Goal: Information Seeking & Learning: Learn about a topic

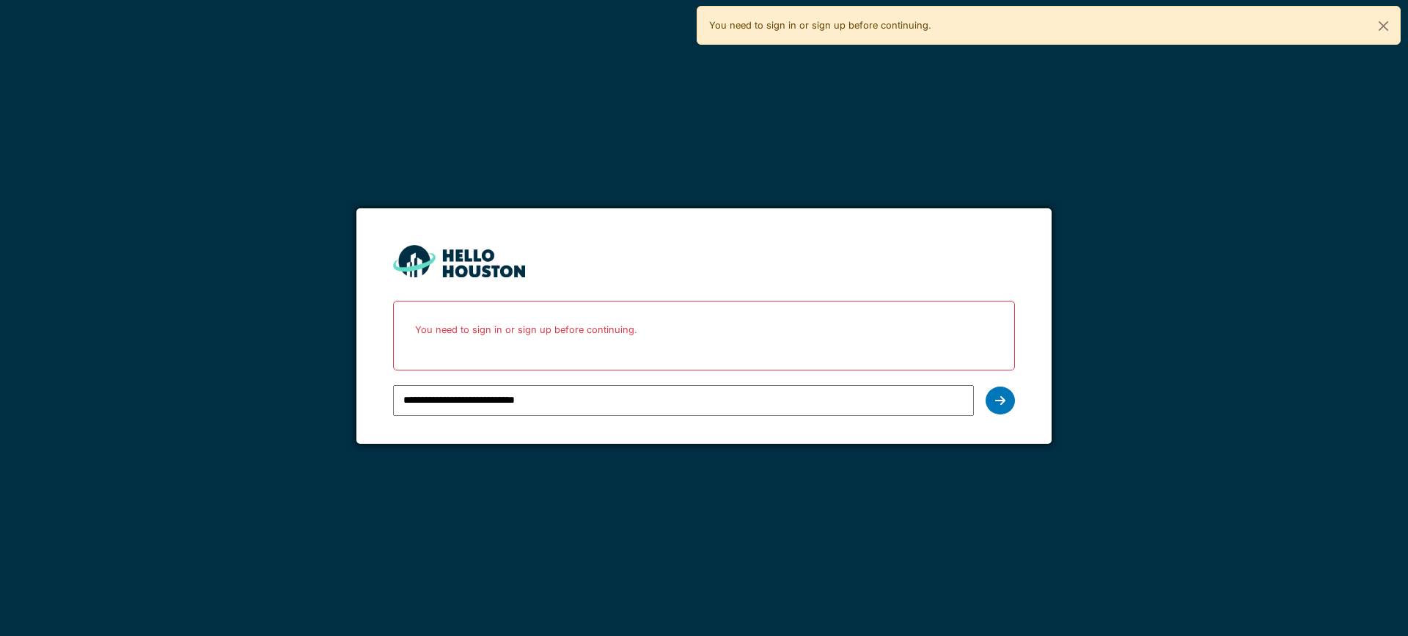
click at [491, 401] on input "**********" at bounding box center [683, 400] width 580 height 31
click at [1005, 406] on icon at bounding box center [1000, 401] width 10 height 12
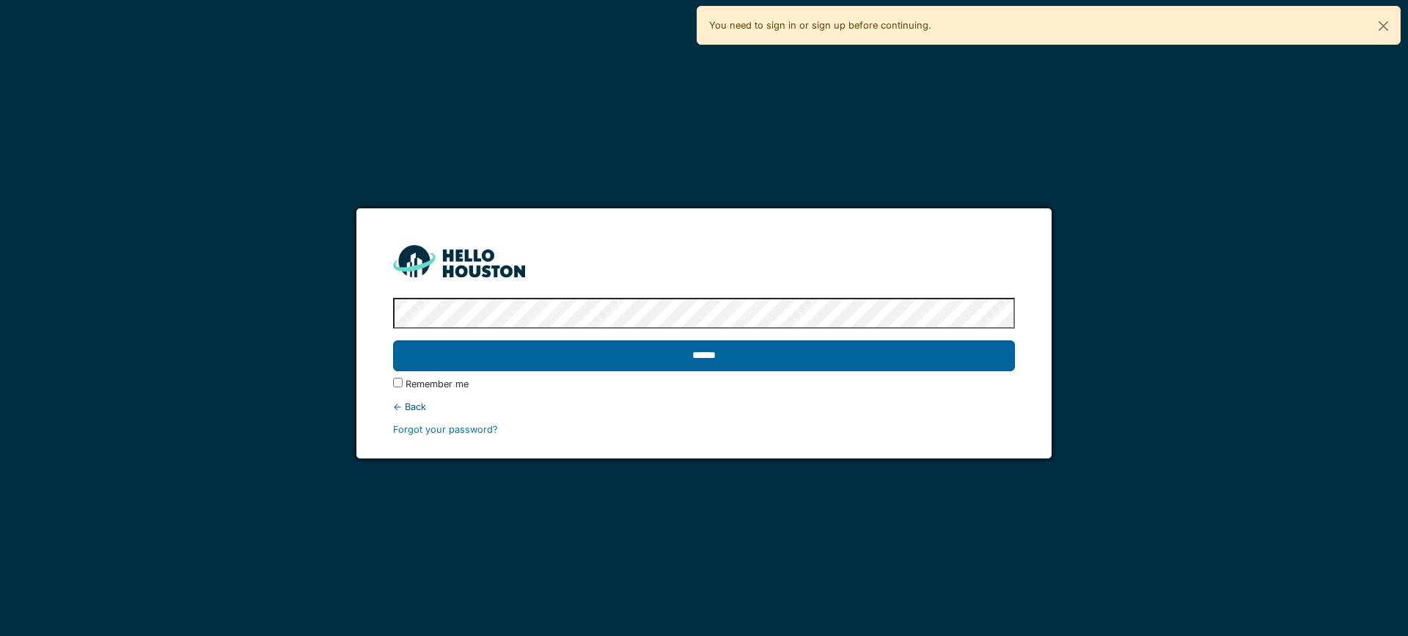
click at [585, 356] on input "******" at bounding box center [703, 355] width 621 height 31
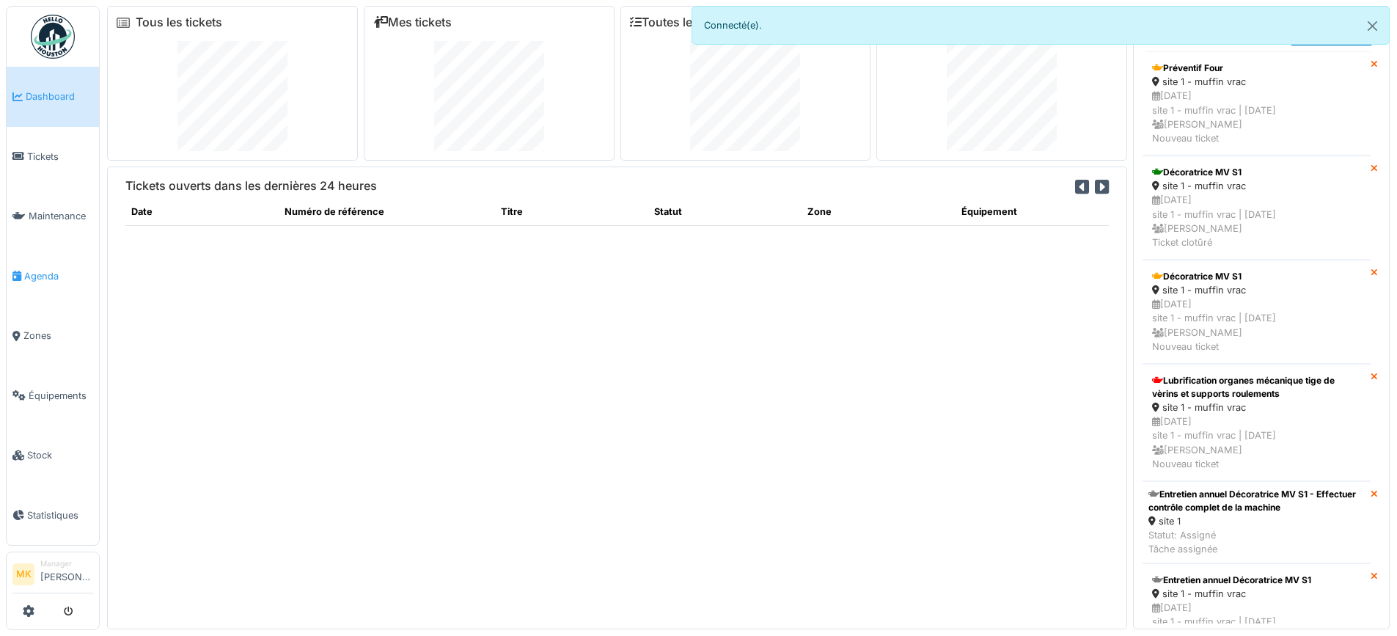
click at [26, 269] on span "Agenda" at bounding box center [58, 276] width 69 height 14
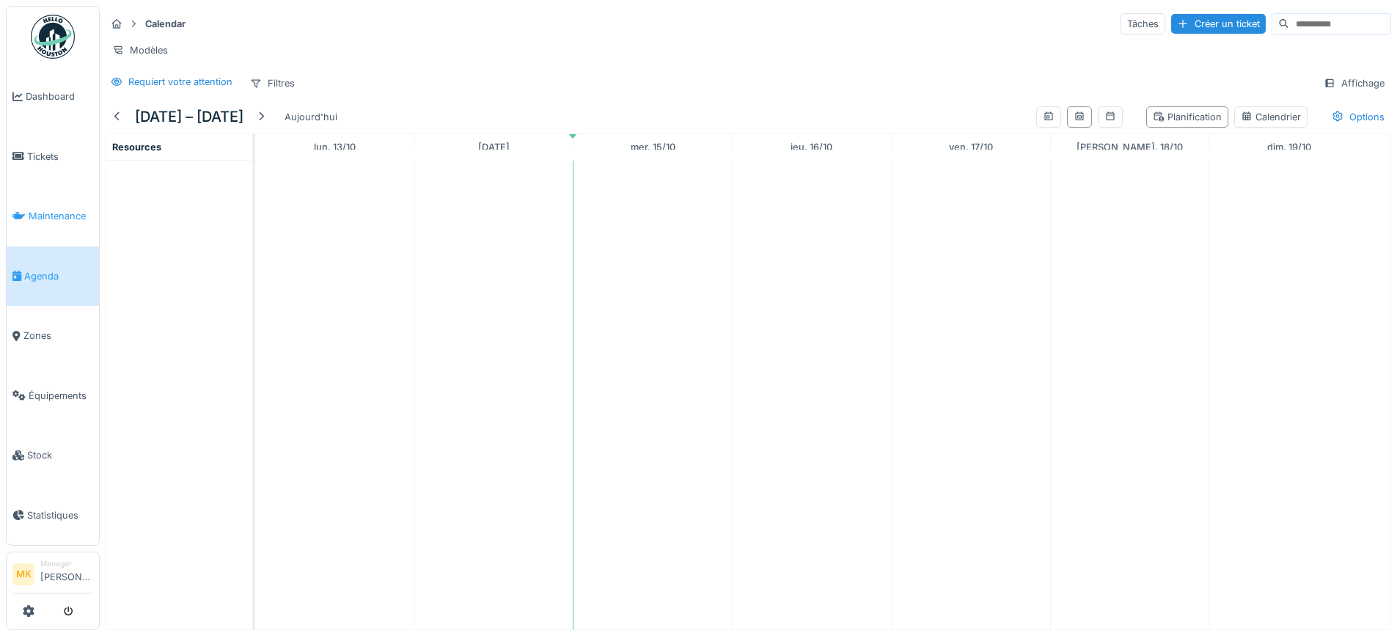
click at [32, 210] on span "Maintenance" at bounding box center [61, 216] width 65 height 14
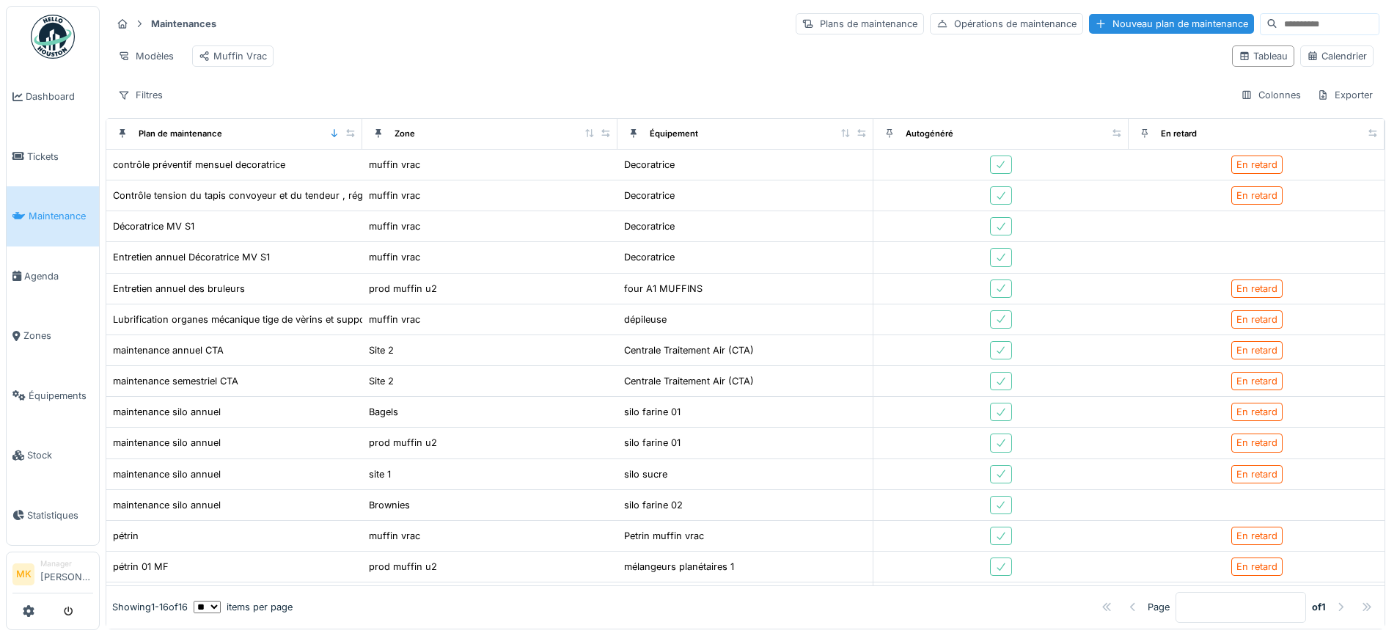
scroll to position [10, 0]
click at [62, 448] on span "Stock" at bounding box center [60, 455] width 66 height 14
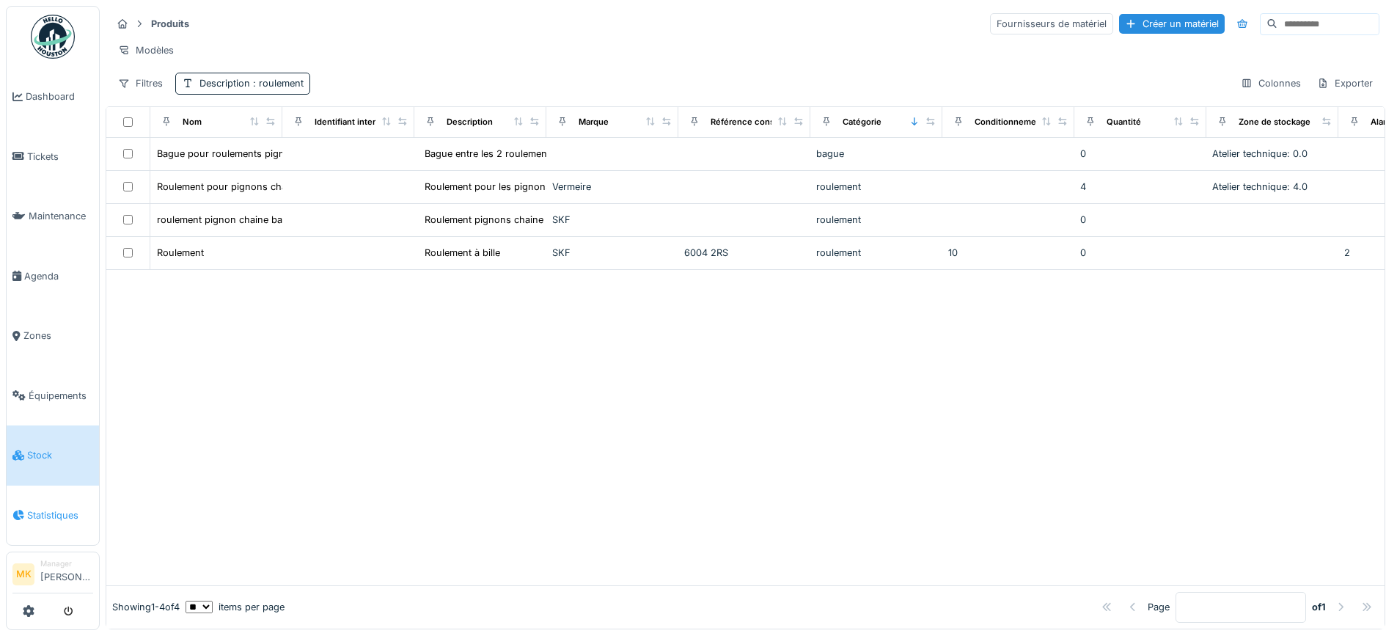
click at [54, 508] on span "Statistiques" at bounding box center [60, 515] width 66 height 14
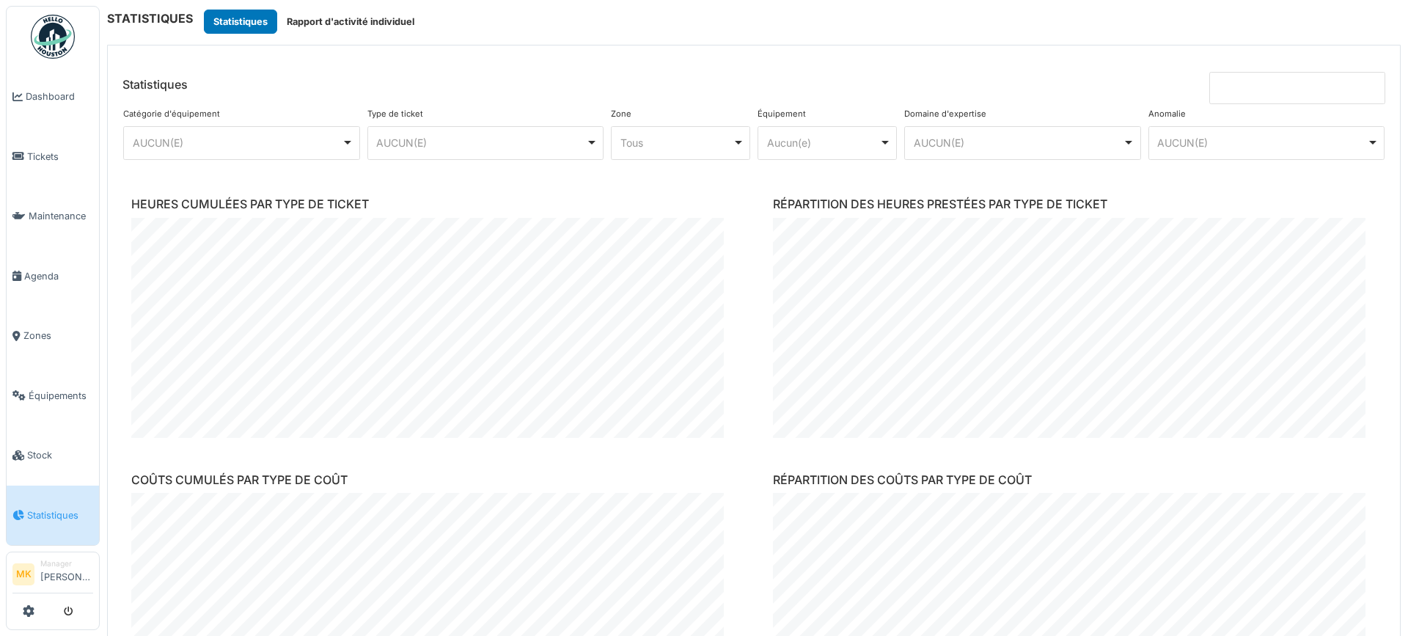
scroll to position [880, 0]
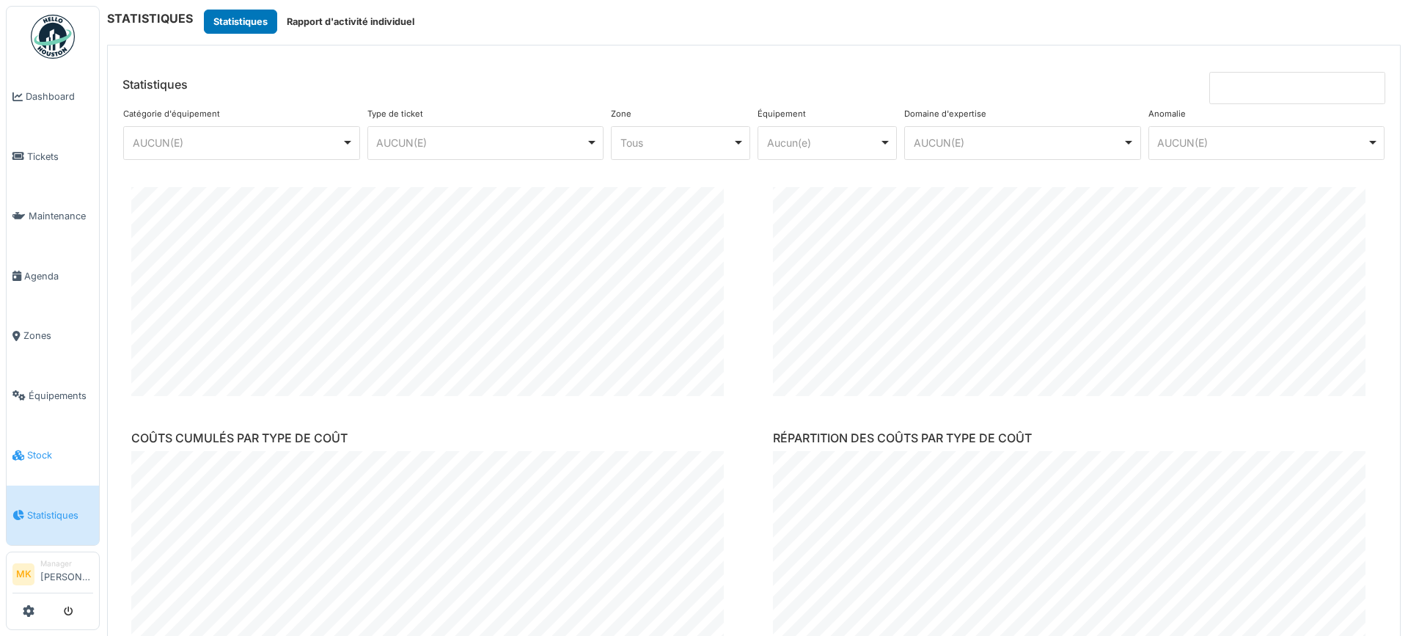
click at [43, 433] on link "Stock" at bounding box center [53, 455] width 92 height 60
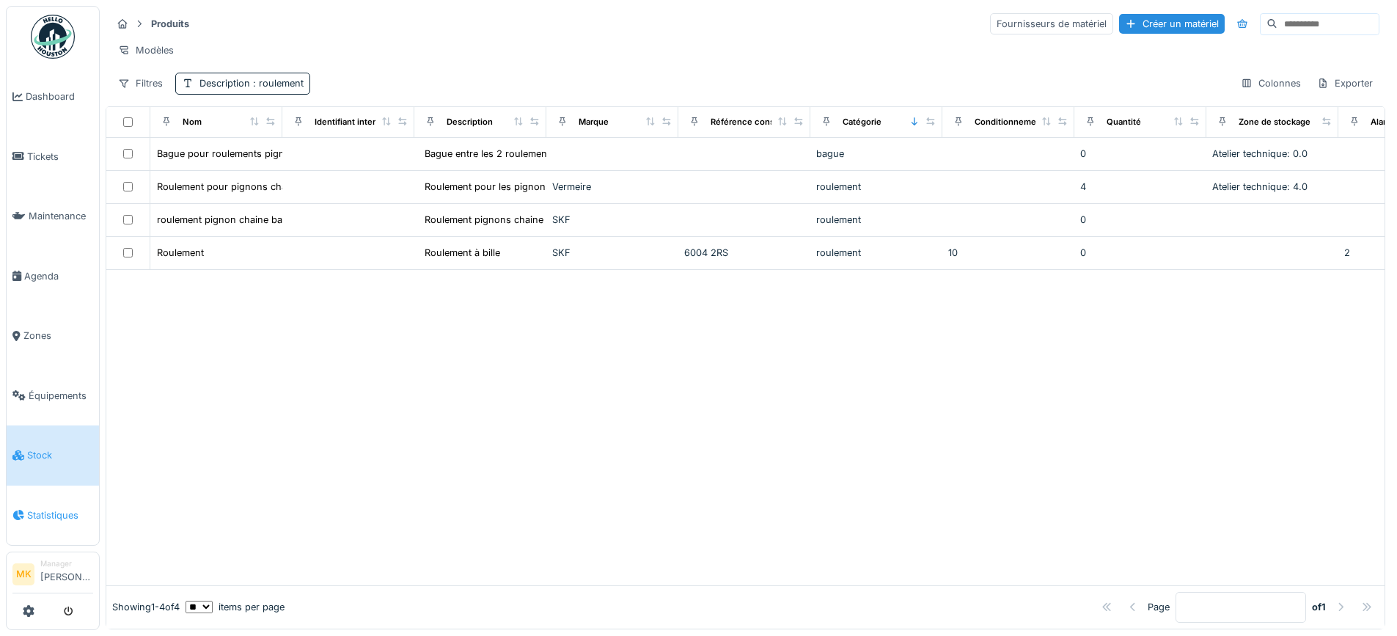
scroll to position [10, 0]
click at [47, 332] on span "Zones" at bounding box center [58, 336] width 70 height 14
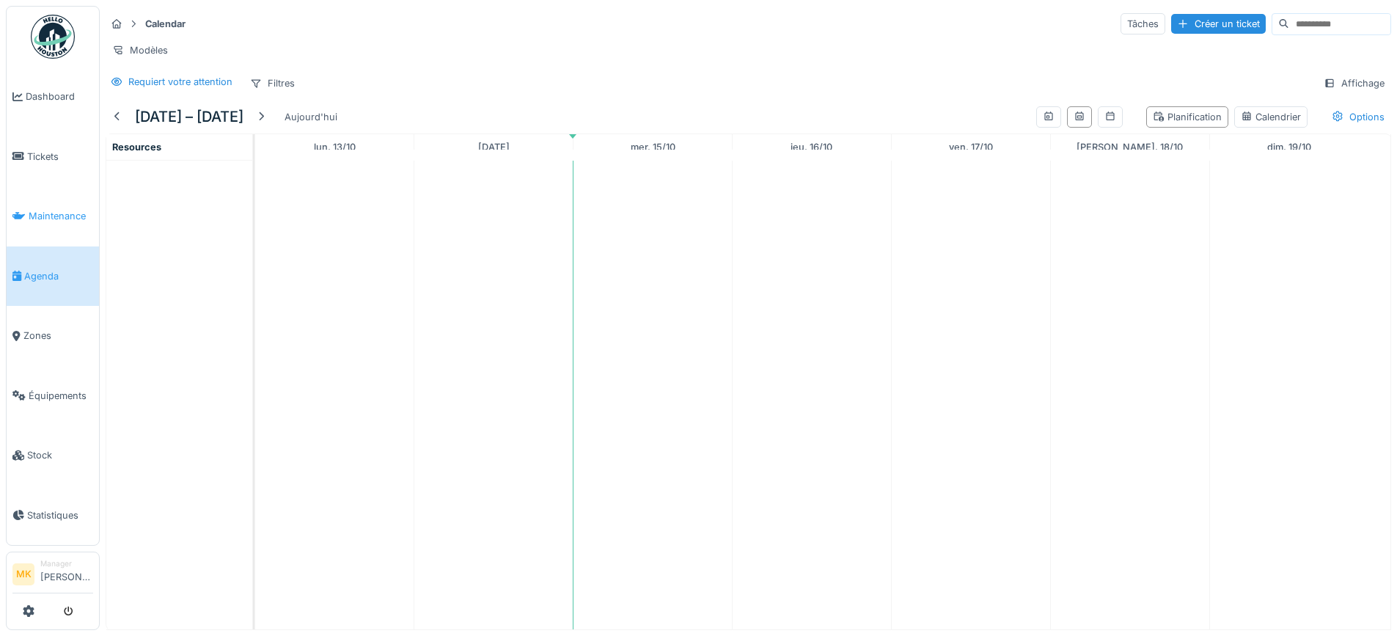
click at [44, 209] on span "Maintenance" at bounding box center [61, 216] width 65 height 14
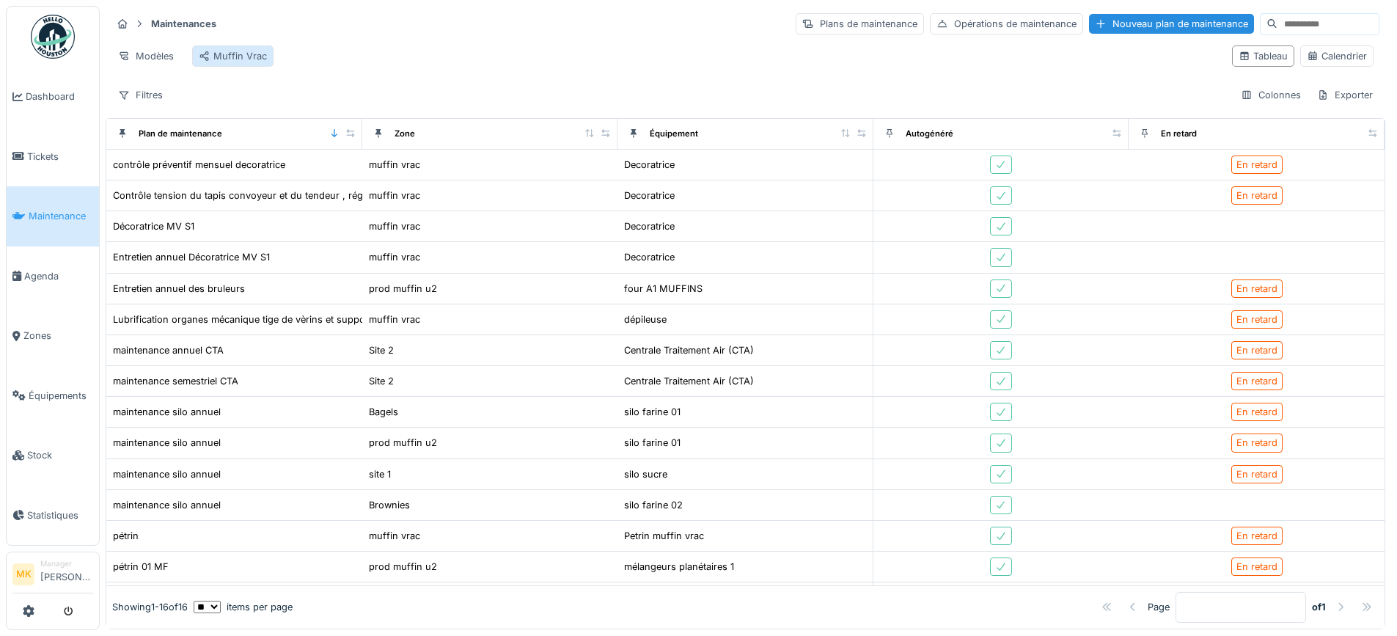
click at [238, 47] on div "Muffin Vrac" at bounding box center [232, 55] width 81 height 21
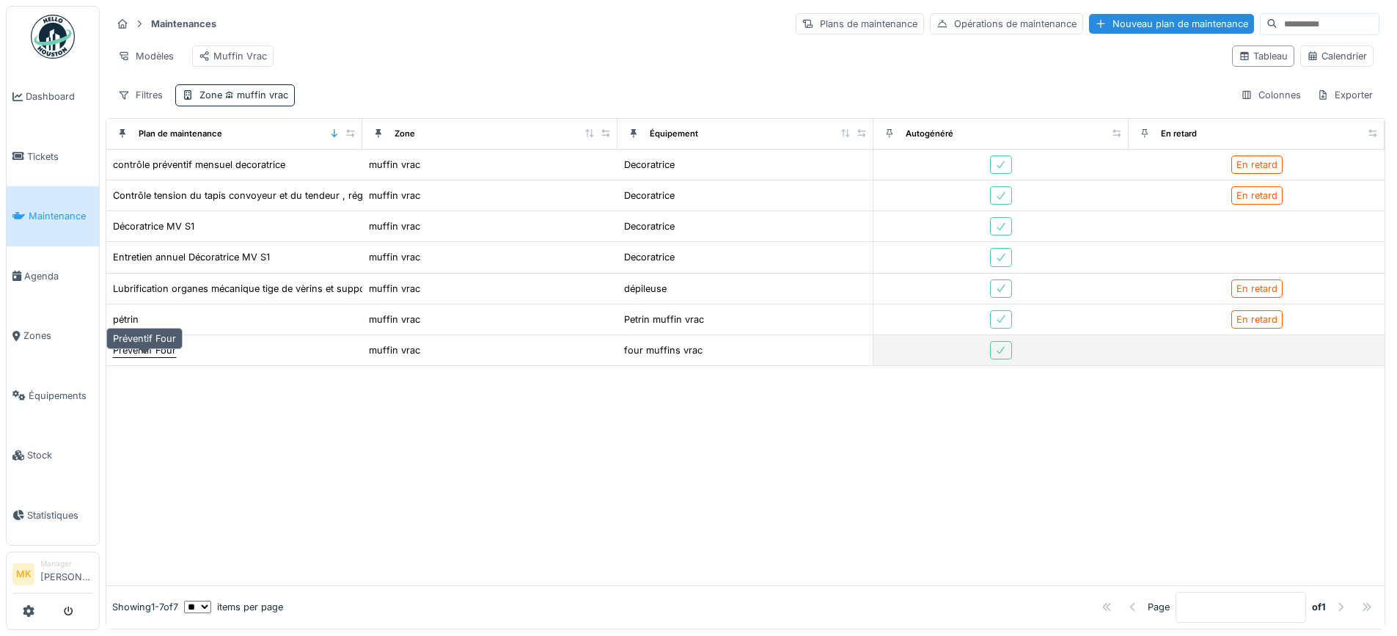
click at [144, 357] on div "Préventif Four" at bounding box center [144, 350] width 63 height 14
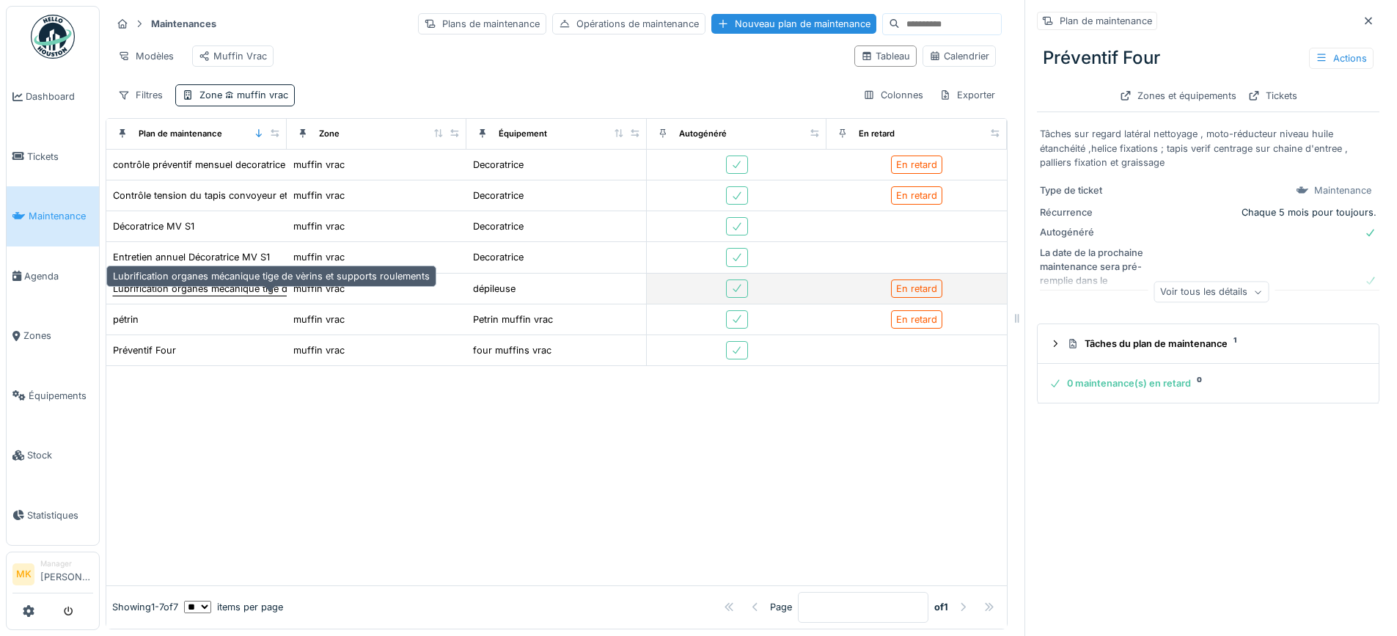
click at [229, 296] on div "Lubrification organes mécanique tige de vèrins et supports roulements" at bounding box center [271, 289] width 317 height 14
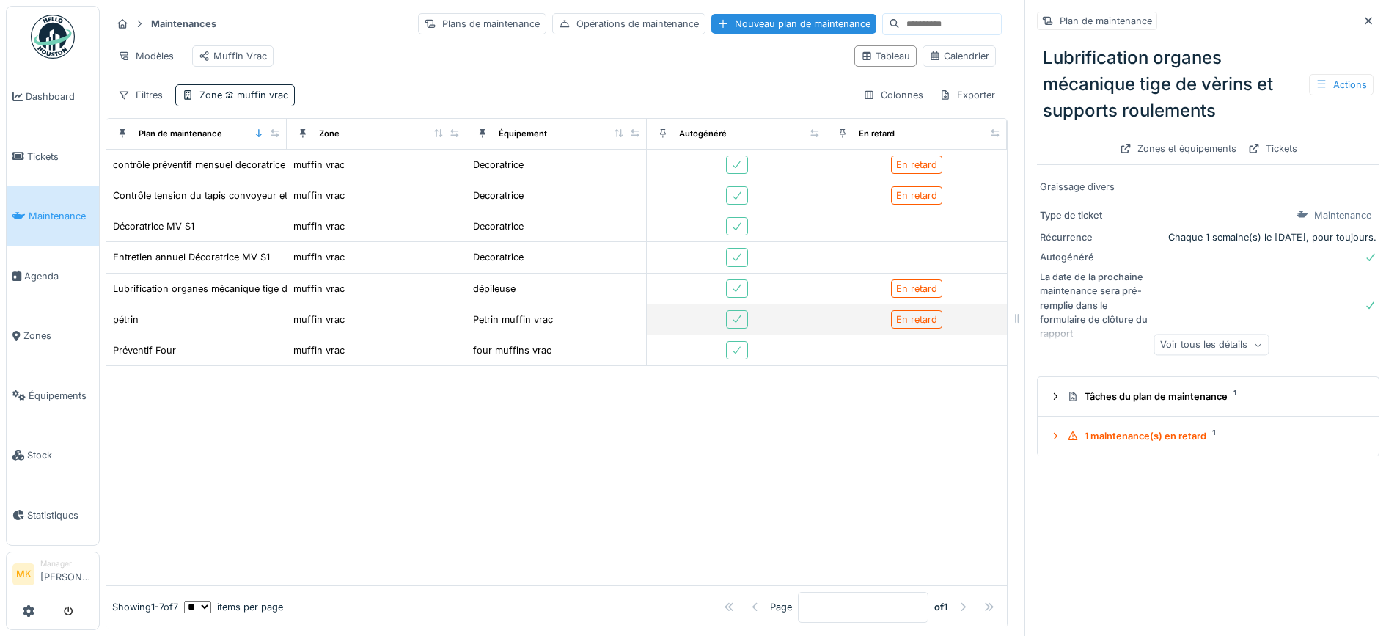
click at [141, 327] on div "pétrin" at bounding box center [196, 319] width 169 height 15
click at [258, 53] on div "Muffin Vrac" at bounding box center [233, 56] width 68 height 14
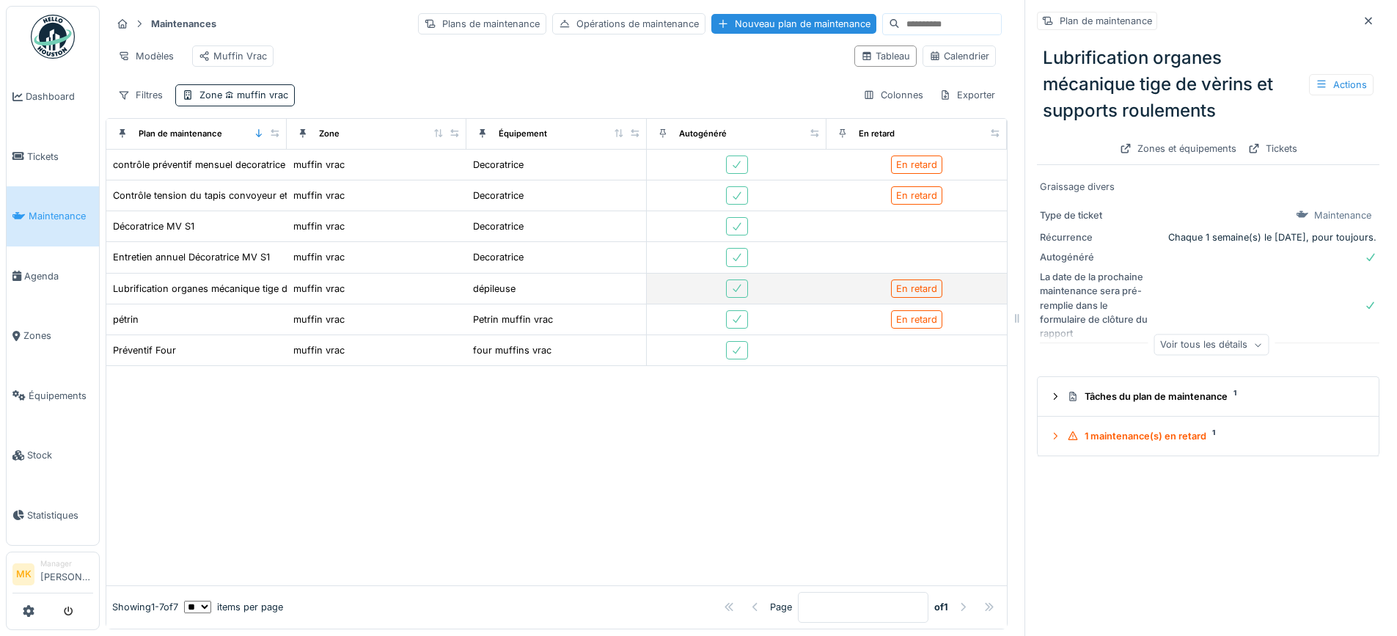
click at [515, 296] on div "dépileuse" at bounding box center [556, 288] width 168 height 15
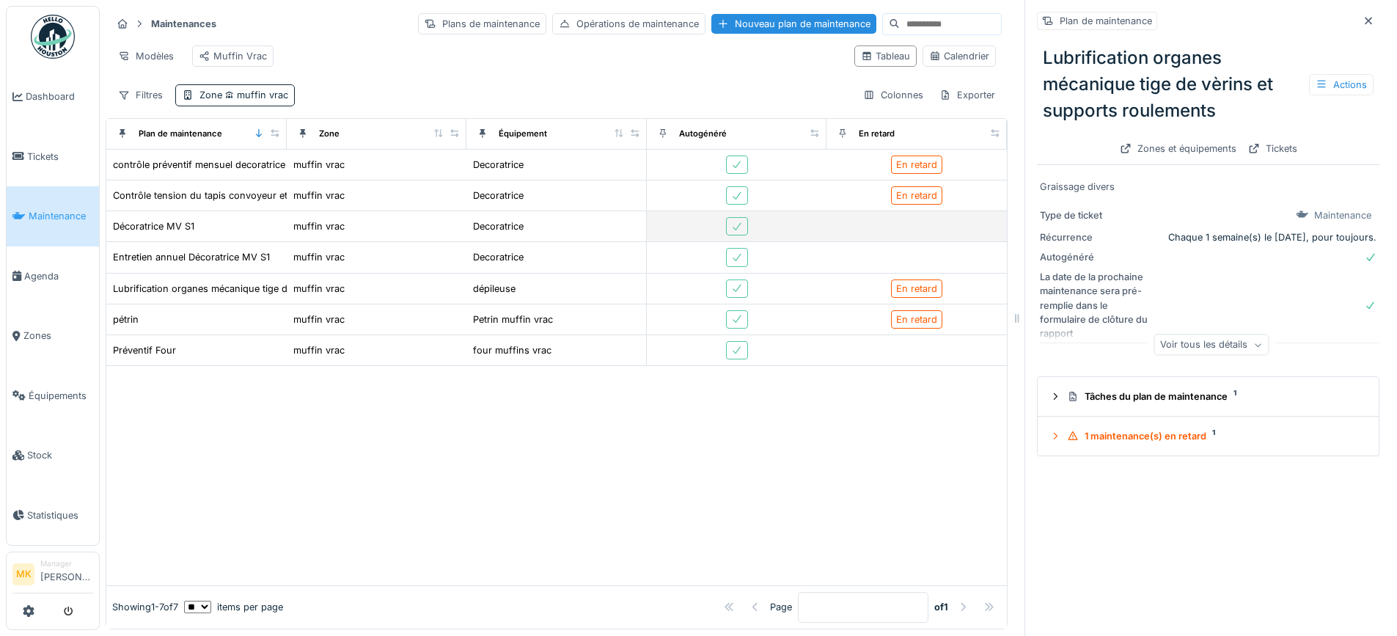
click at [204, 234] on div "Décoratrice MV S1" at bounding box center [196, 226] width 169 height 15
click at [174, 233] on div "Décoratrice MV S1" at bounding box center [153, 226] width 81 height 14
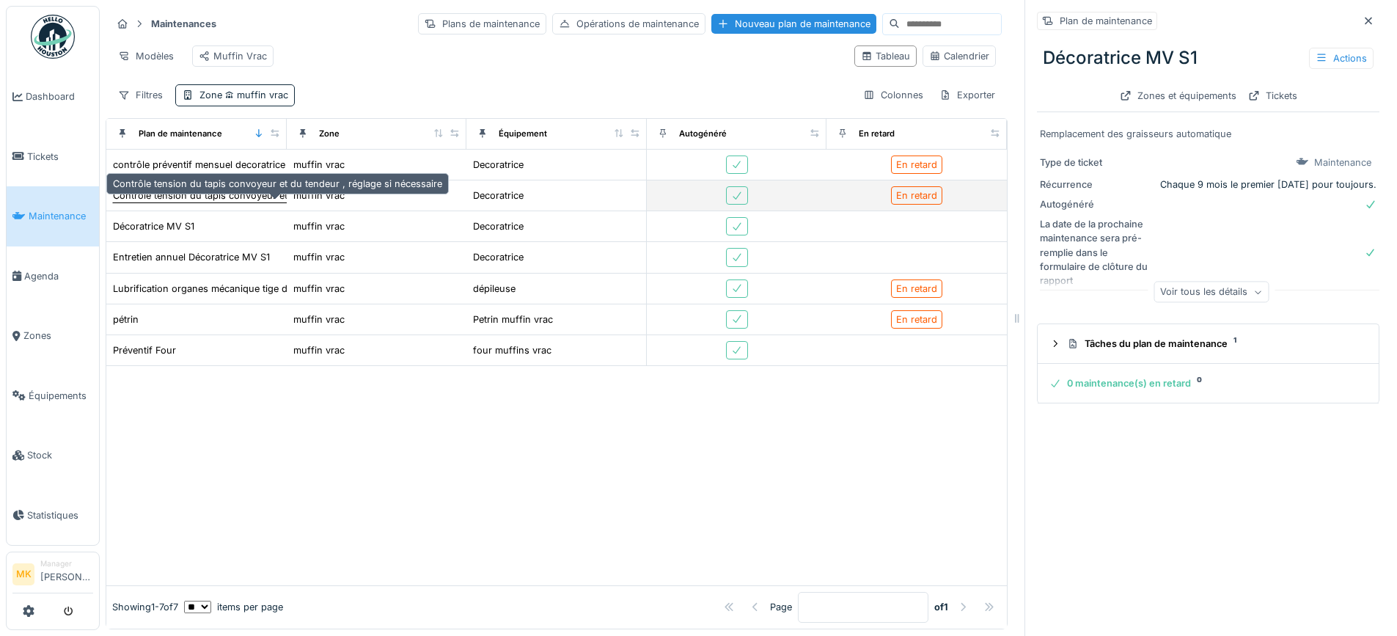
click at [176, 202] on div "Contrôle tension du tapis convoyeur et du tendeur , réglage si nécessaire" at bounding box center [277, 195] width 329 height 14
